Goal: Task Accomplishment & Management: Manage account settings

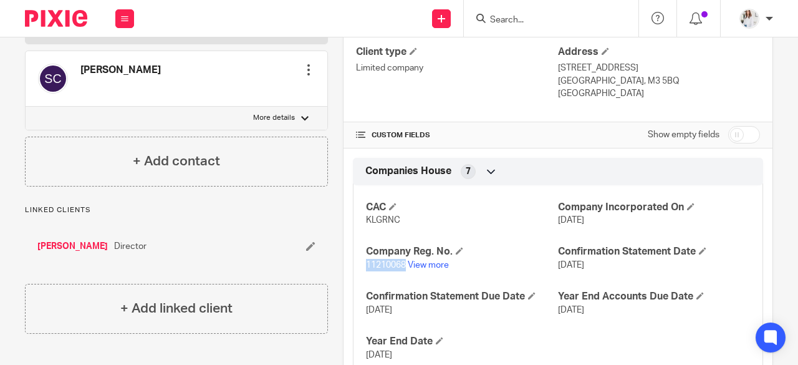
scroll to position [385, 0]
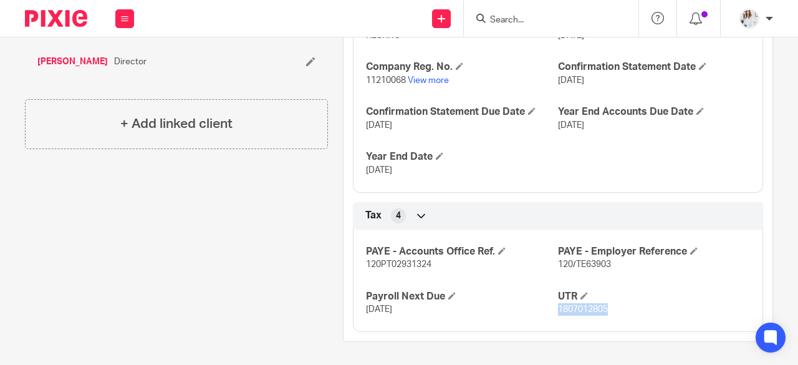
drag, startPoint x: 592, startPoint y: 311, endPoint x: 551, endPoint y: 312, distance: 41.2
click at [558, 312] on p "1807012805" at bounding box center [654, 309] width 192 height 12
copy span "1807012805"
drag, startPoint x: 401, startPoint y: 82, endPoint x: 360, endPoint y: 80, distance: 41.2
click at [360, 80] on div "CAC KLGRNC Company Incorporated On 16 Feb 2018 Company Reg. No. 11210068 View m…" at bounding box center [558, 91] width 410 height 201
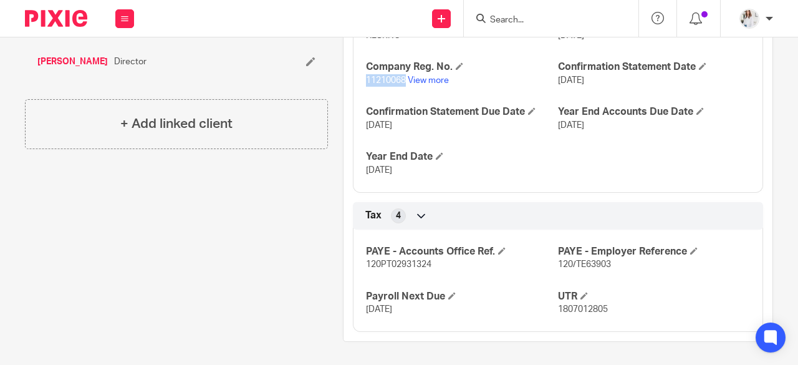
copy span "11210068"
click at [533, 19] on input "Search" at bounding box center [545, 20] width 112 height 11
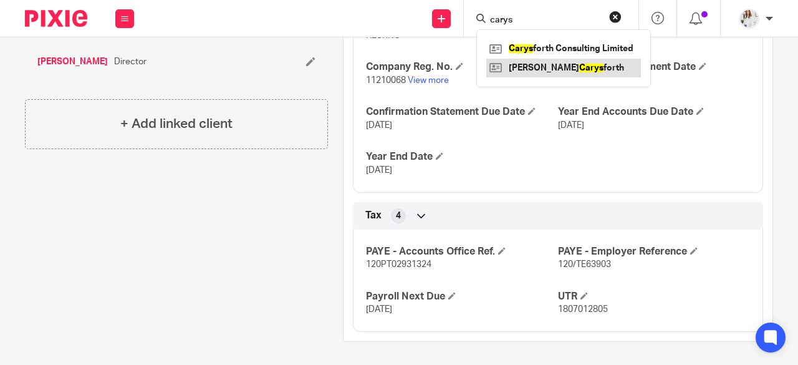
type input "carys"
click at [563, 70] on link at bounding box center [563, 68] width 155 height 19
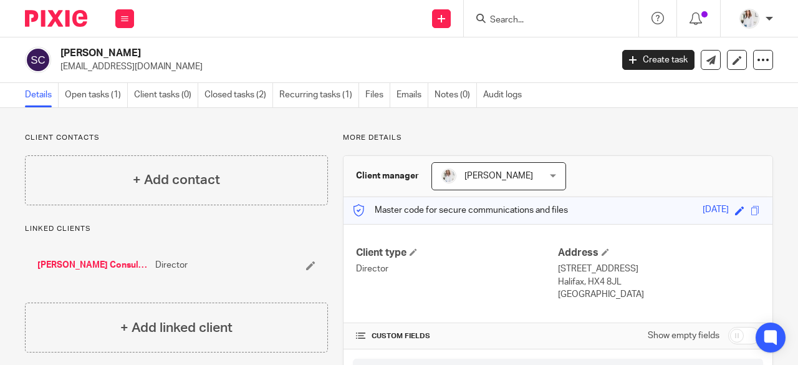
scroll to position [157, 0]
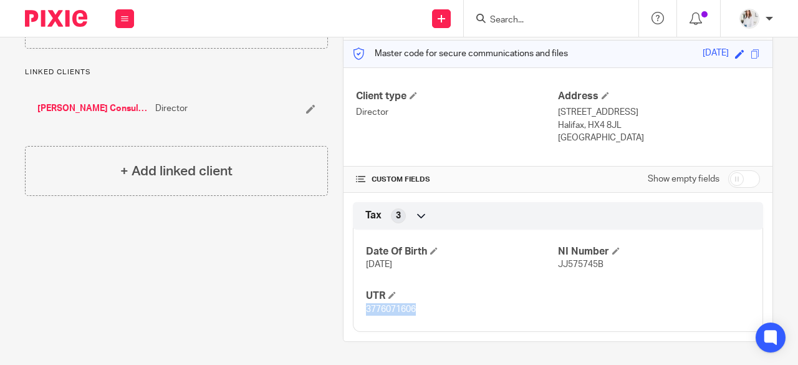
drag, startPoint x: 414, startPoint y: 311, endPoint x: 359, endPoint y: 312, distance: 55.5
click at [359, 312] on div "Date Of Birth 27 Oct 1991 NI Number JJ575745B UTR 3776071606" at bounding box center [558, 276] width 410 height 112
copy span "3776071606"
drag, startPoint x: 604, startPoint y: 266, endPoint x: 553, endPoint y: 261, distance: 51.4
click at [558, 261] on p "JJ575745B" at bounding box center [654, 264] width 192 height 12
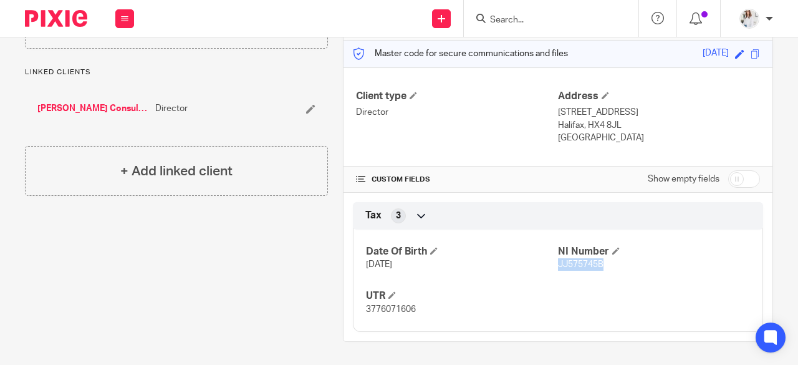
copy span "JJ575745B"
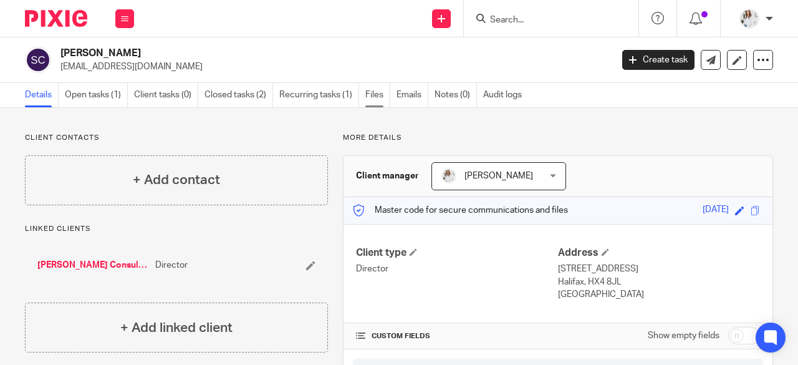
click at [382, 89] on link "Files" at bounding box center [377, 95] width 25 height 24
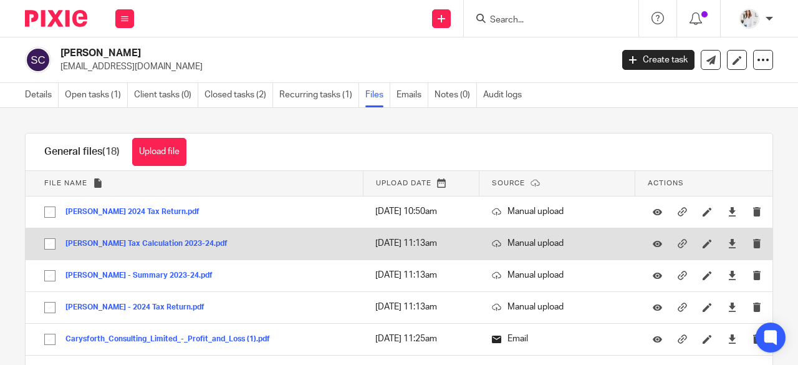
click at [166, 243] on button "Shauna Carysforth Tax Calculation 2023-24.pdf" at bounding box center [151, 243] width 172 height 9
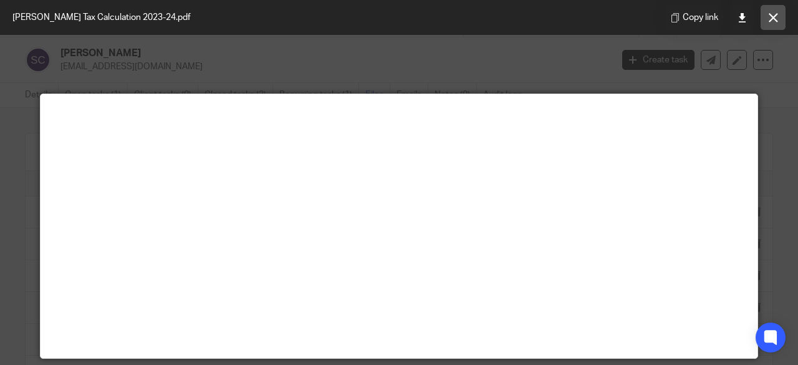
click at [776, 16] on icon at bounding box center [773, 17] width 9 height 9
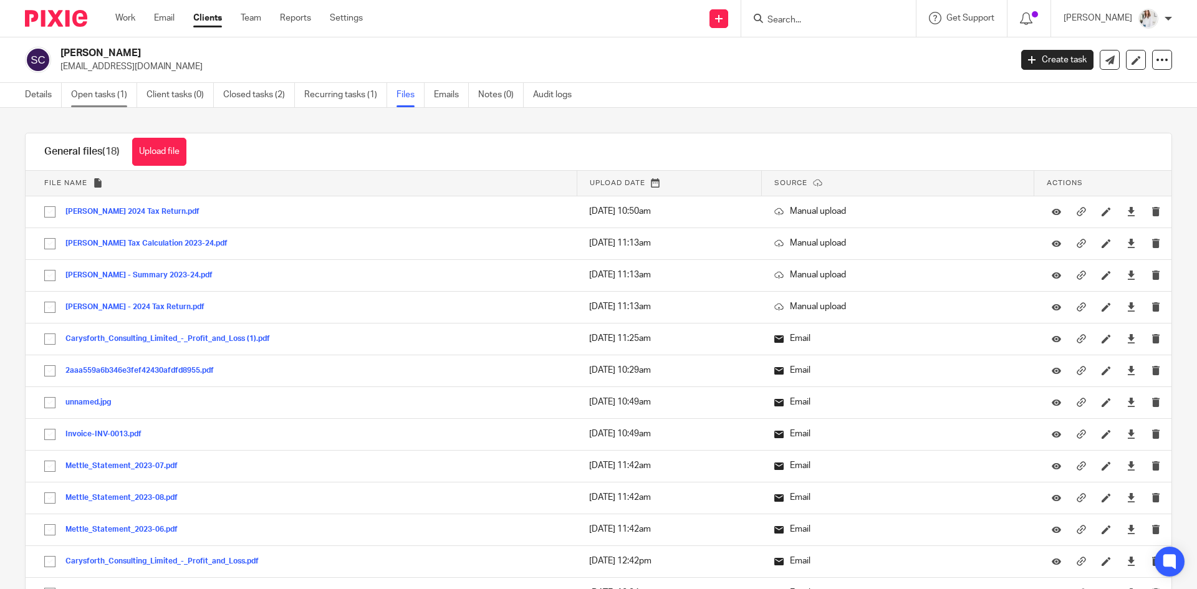
click at [117, 84] on link "Open tasks (1)" at bounding box center [104, 95] width 66 height 24
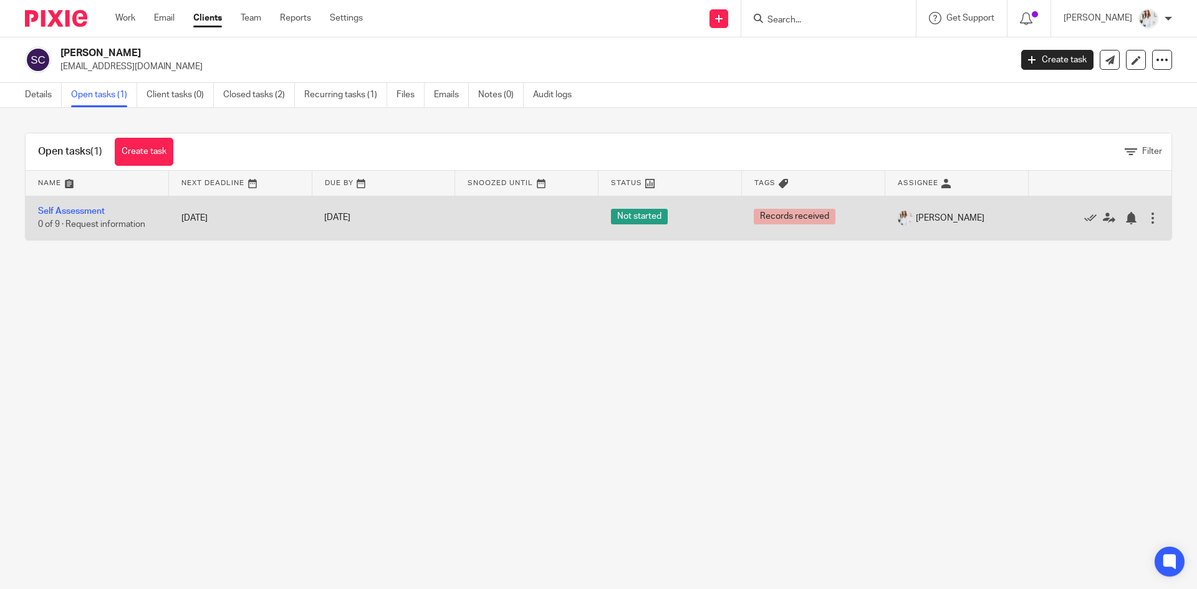
click at [83, 206] on td "Self Assessment 0 of 9 · Request information" at bounding box center [97, 218] width 143 height 44
click at [90, 205] on td "Self Assessment 0 of 9 · Request information" at bounding box center [97, 218] width 143 height 44
click at [91, 212] on link "Self Assessment" at bounding box center [71, 211] width 67 height 9
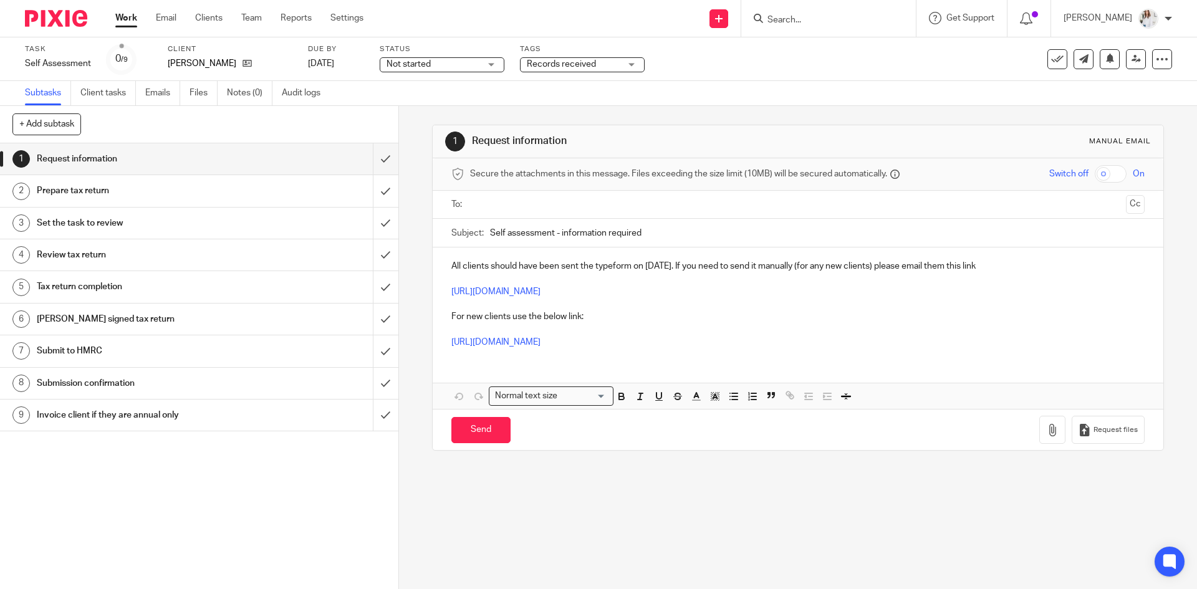
click at [473, 70] on span "Not started" at bounding box center [434, 64] width 94 height 13
click at [454, 111] on li "In progress" at bounding box center [441, 110] width 123 height 26
click at [581, 67] on span "Records received" at bounding box center [561, 64] width 69 height 9
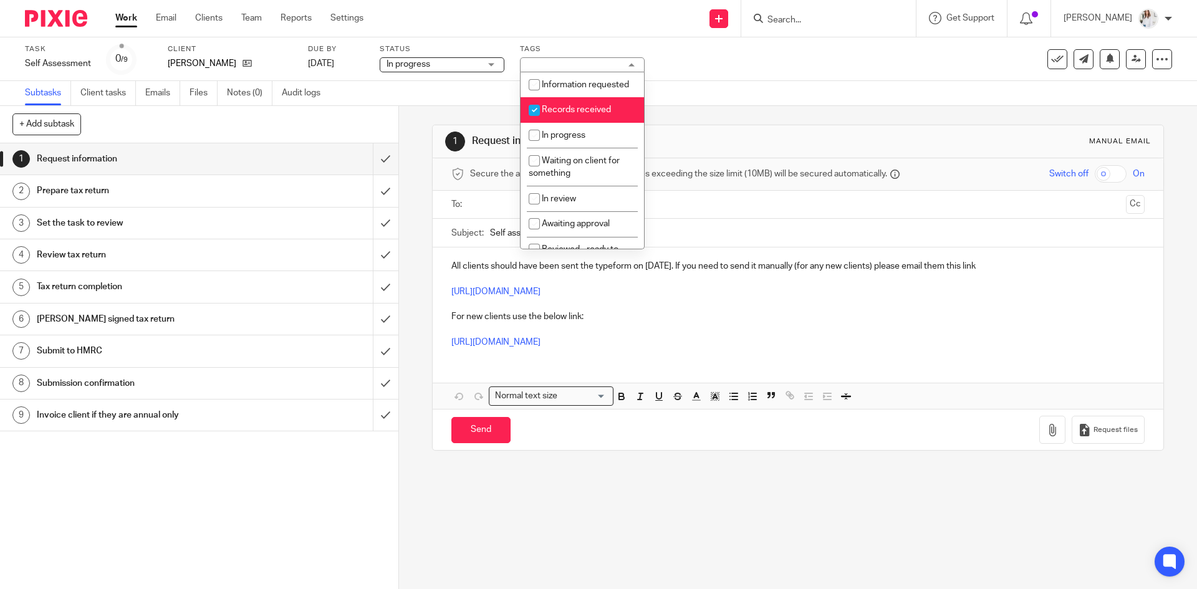
click at [570, 114] on span "Records received" at bounding box center [576, 109] width 69 height 9
checkbox input "false"
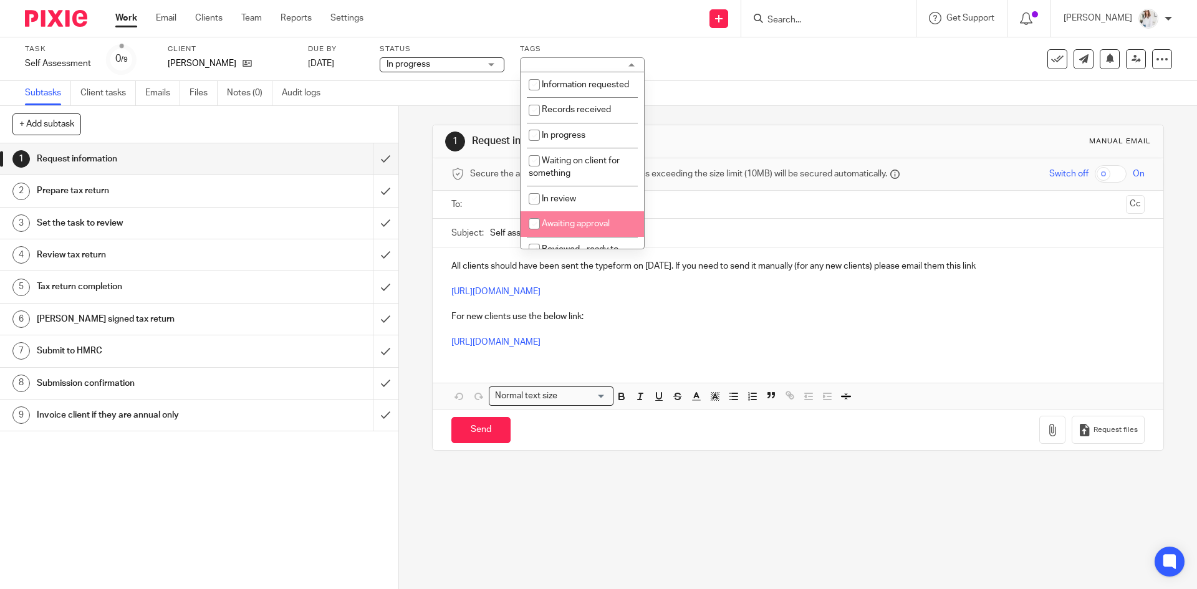
click at [571, 232] on li "Awaiting approval" at bounding box center [582, 224] width 123 height 26
checkbox input "true"
click at [855, 15] on input "Search" at bounding box center [823, 20] width 112 height 11
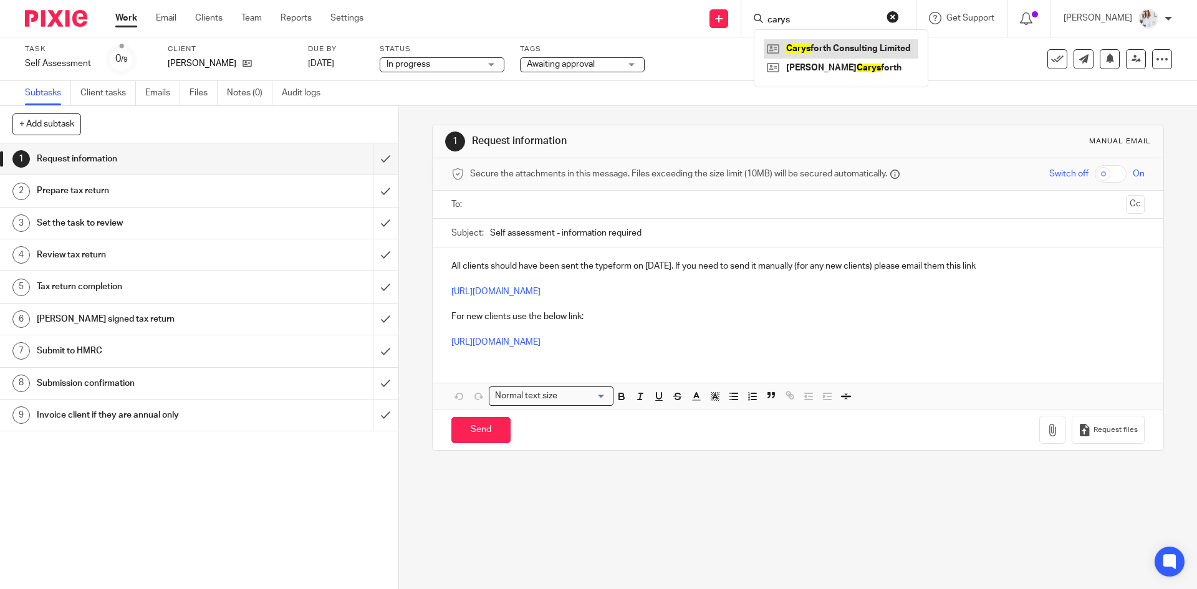
type input "carys"
click at [856, 42] on link at bounding box center [841, 48] width 155 height 19
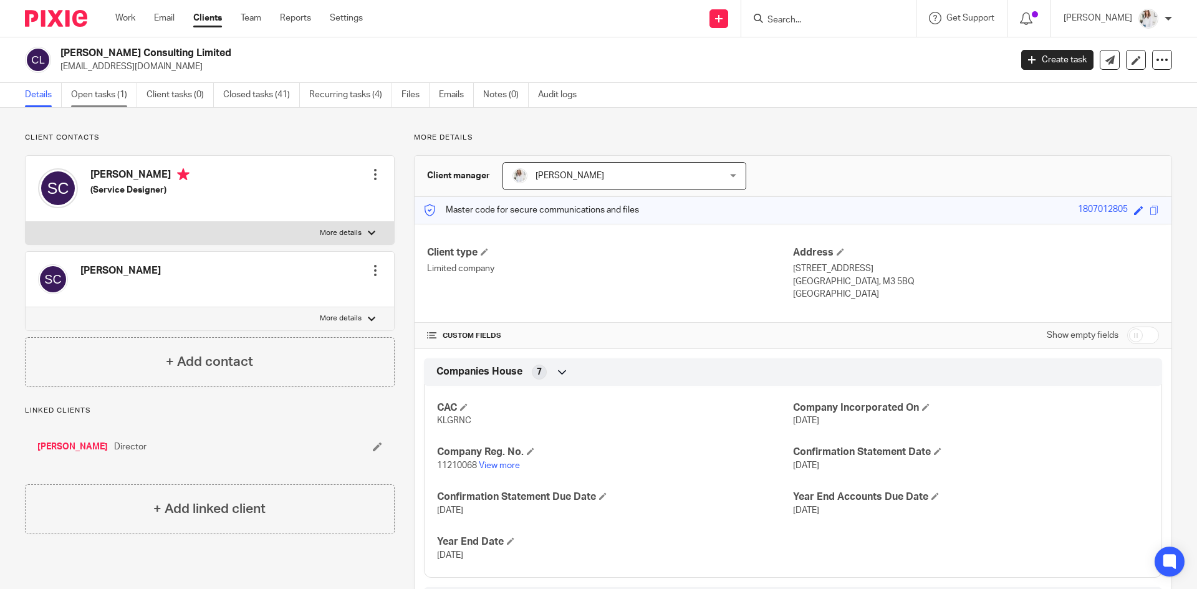
click at [126, 95] on link "Open tasks (1)" at bounding box center [104, 95] width 66 height 24
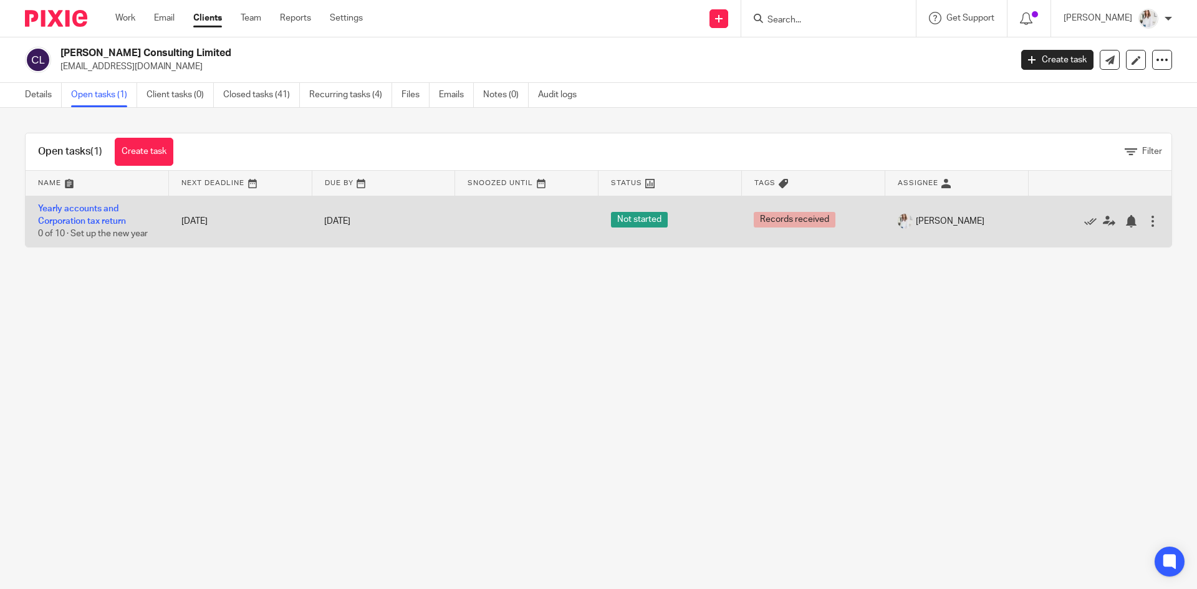
click at [102, 230] on span "0 of 10 · Set up the new year" at bounding box center [93, 234] width 110 height 9
click at [102, 221] on link "Yearly accounts and Corporation tax return" at bounding box center [82, 215] width 88 height 21
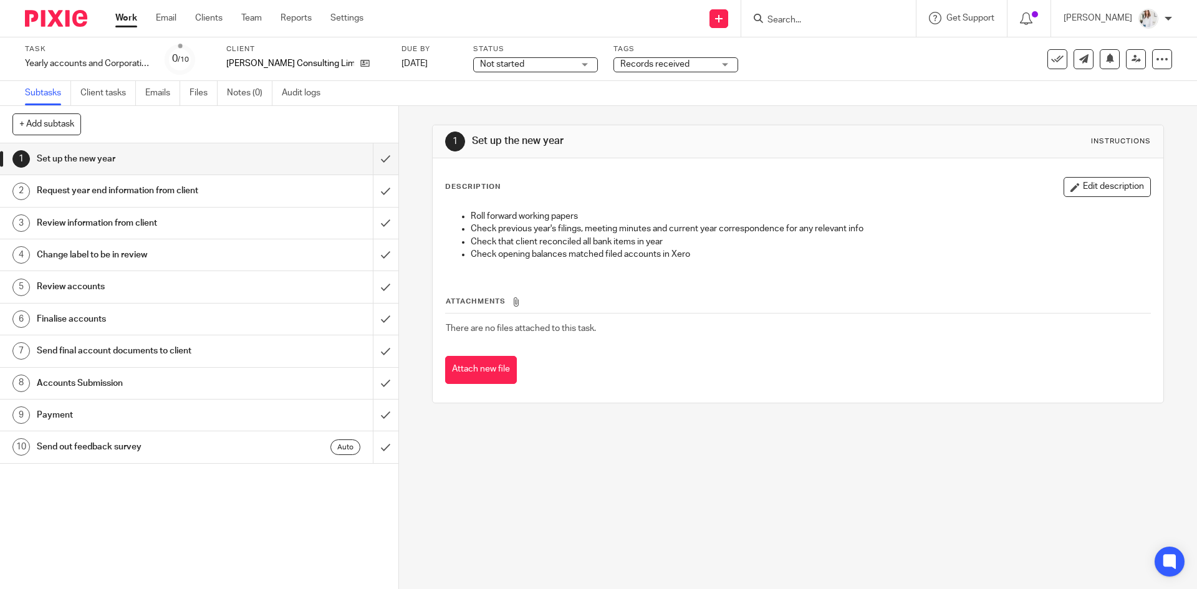
click at [551, 66] on div "Not started Not started" at bounding box center [535, 64] width 125 height 15
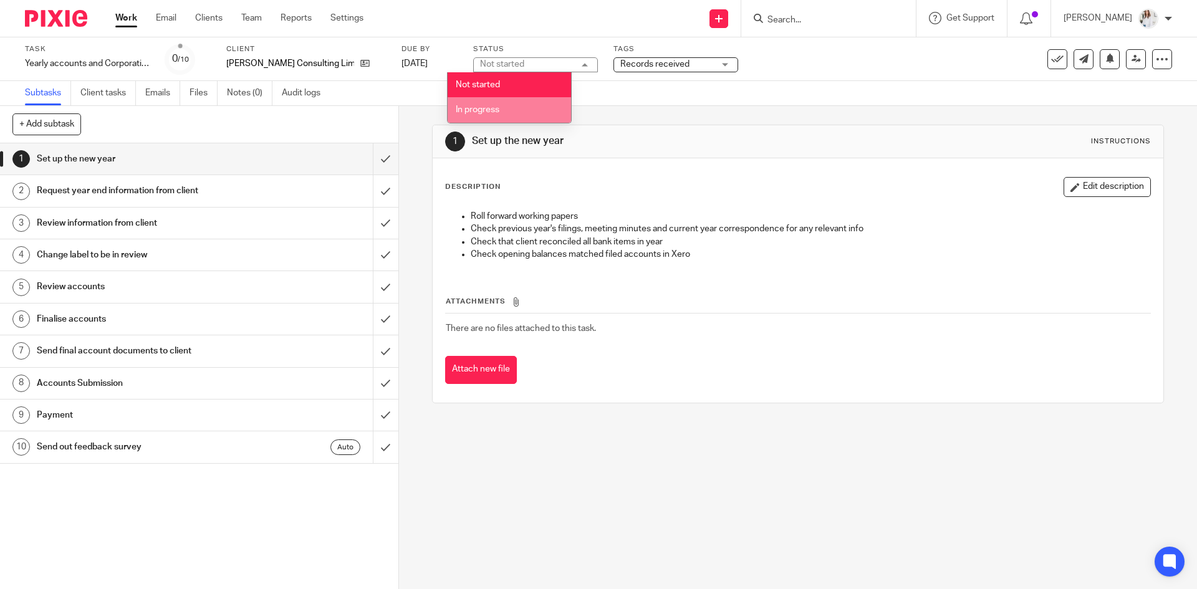
click at [533, 115] on li "In progress" at bounding box center [509, 110] width 123 height 26
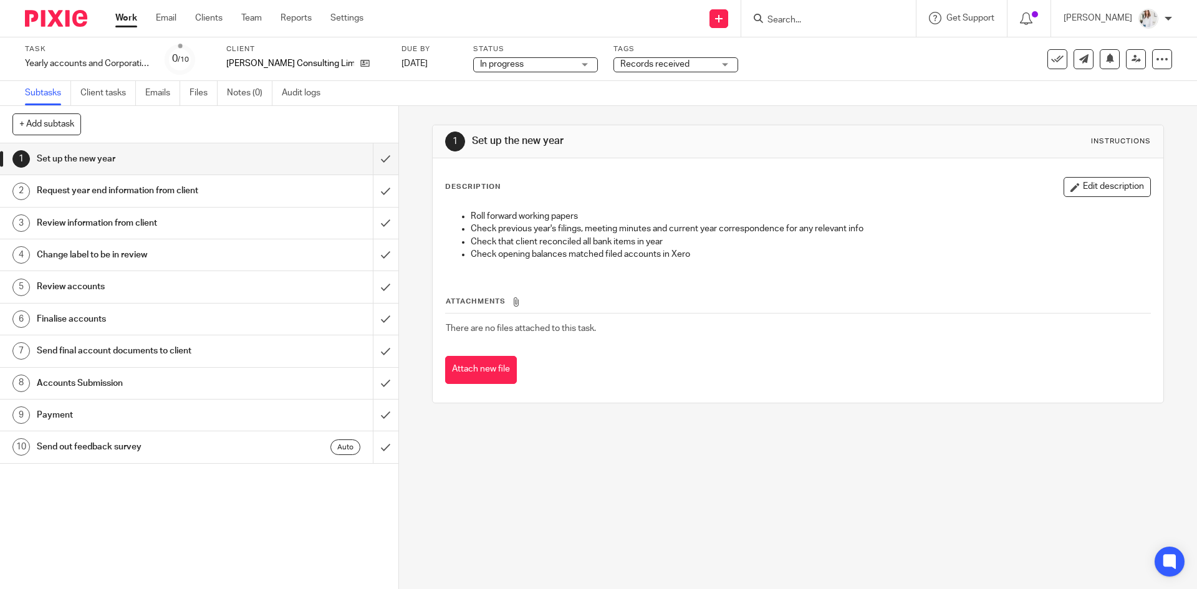
click at [649, 65] on span "Records received" at bounding box center [655, 64] width 69 height 9
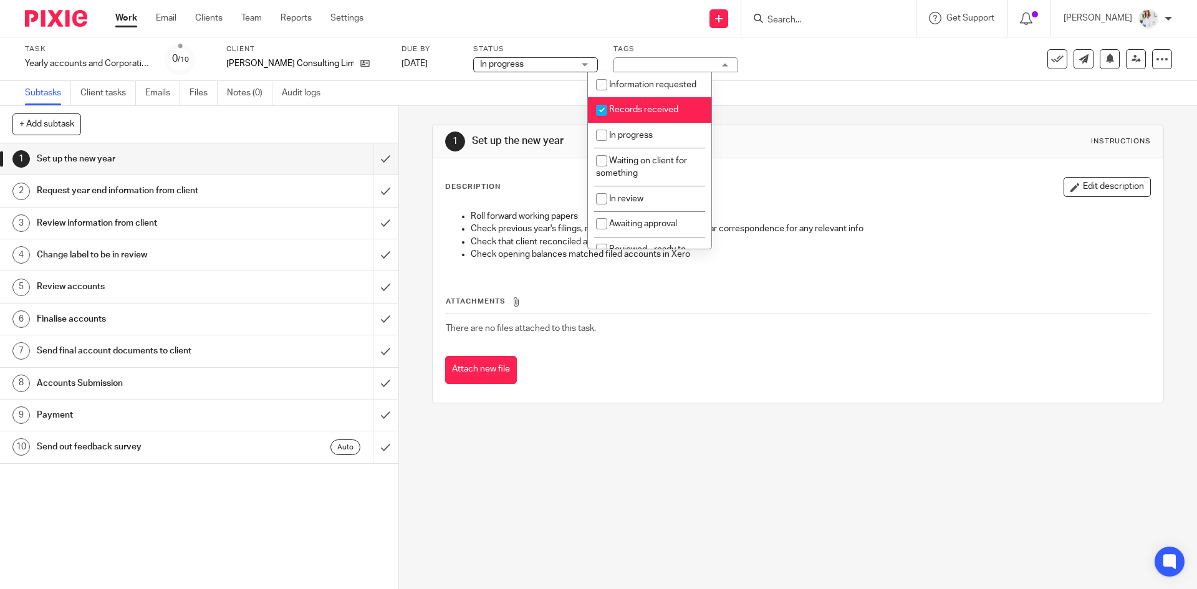
click at [635, 114] on span "Records received" at bounding box center [643, 109] width 69 height 9
checkbox input "false"
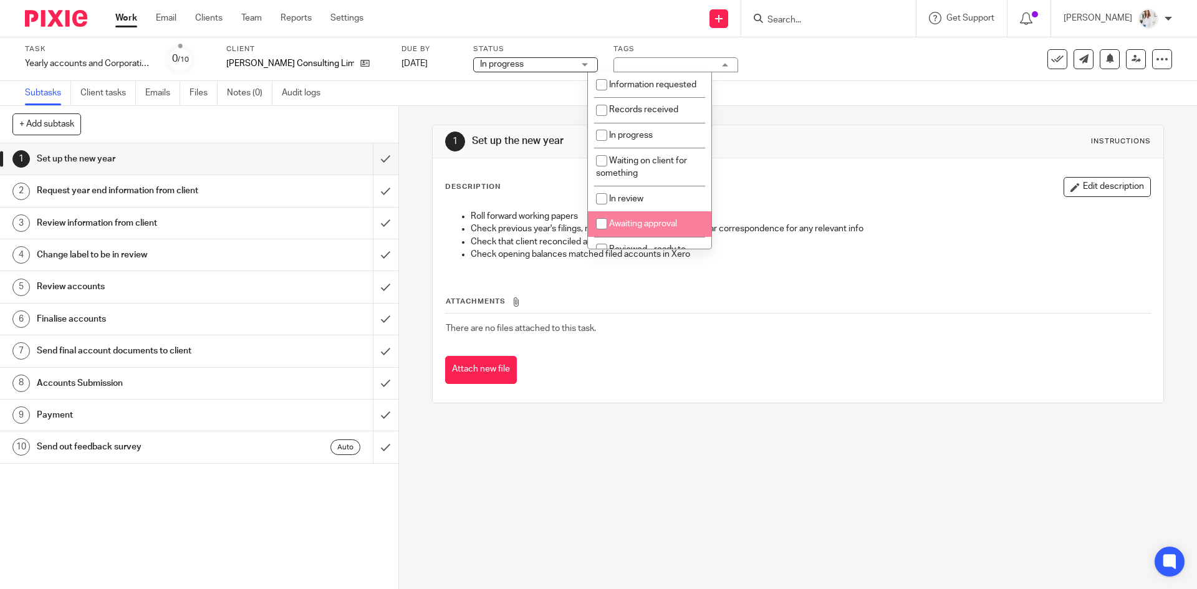
click at [621, 228] on span "Awaiting approval" at bounding box center [643, 224] width 68 height 9
checkbox input "true"
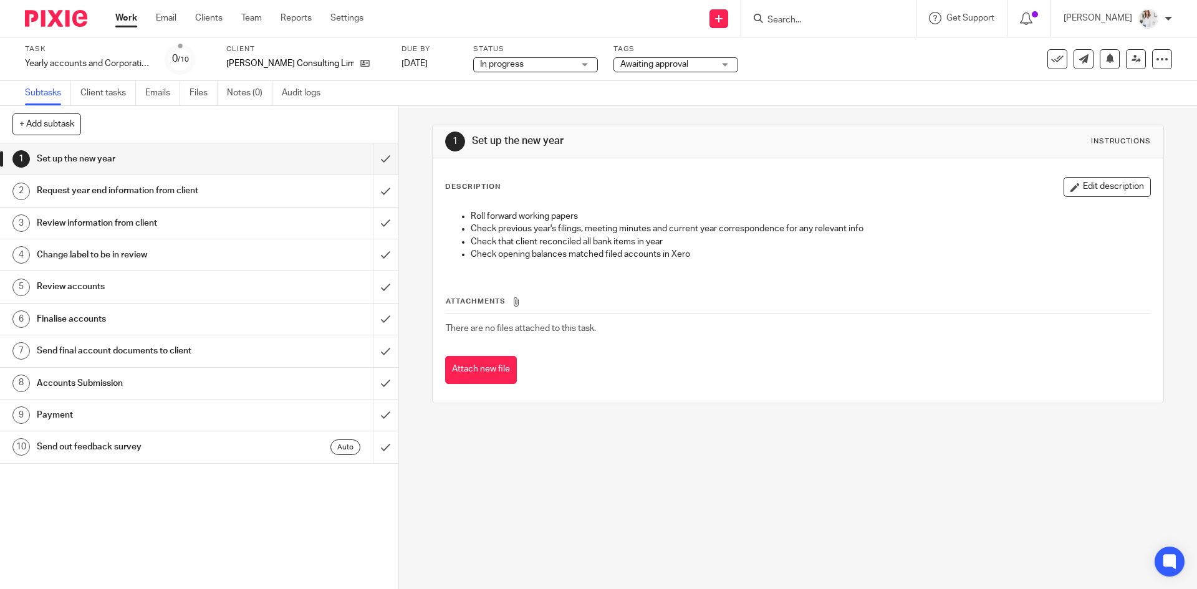
click at [133, 24] on link "Work" at bounding box center [126, 18] width 22 height 12
